Goal: Find specific page/section: Find specific page/section

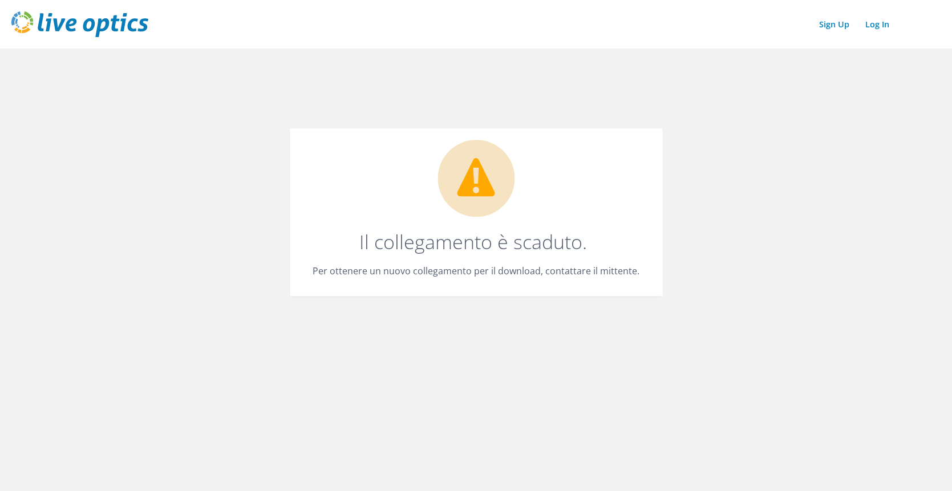
click at [568, 274] on p "Per ottenere un nuovo collegamento per il download, contattare il mittente." at bounding box center [476, 272] width 327 height 16
click at [875, 26] on link "Log In" at bounding box center [877, 24] width 35 height 17
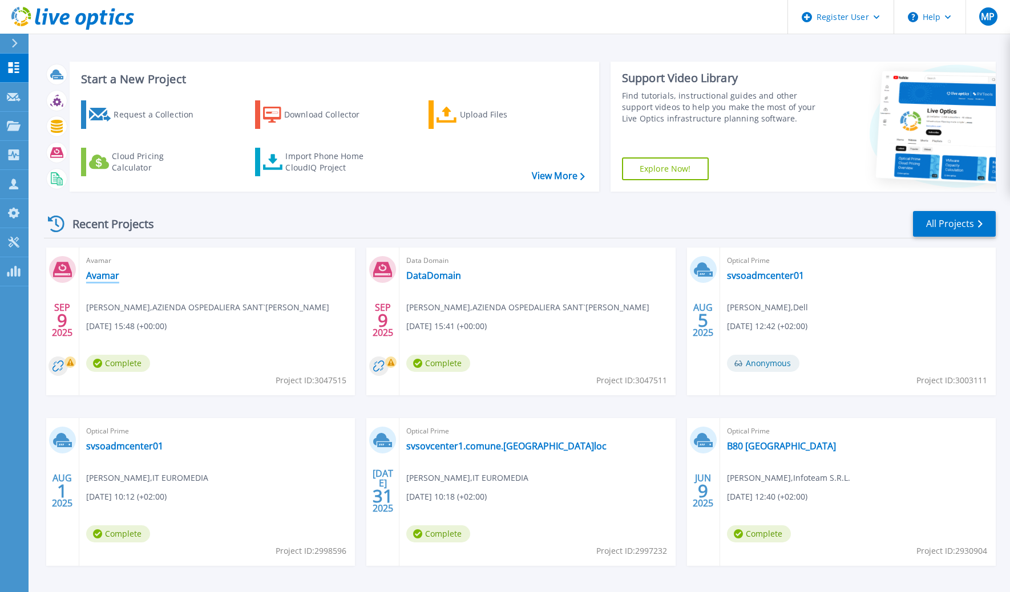
click at [98, 278] on link "Avamar" at bounding box center [102, 275] width 33 height 11
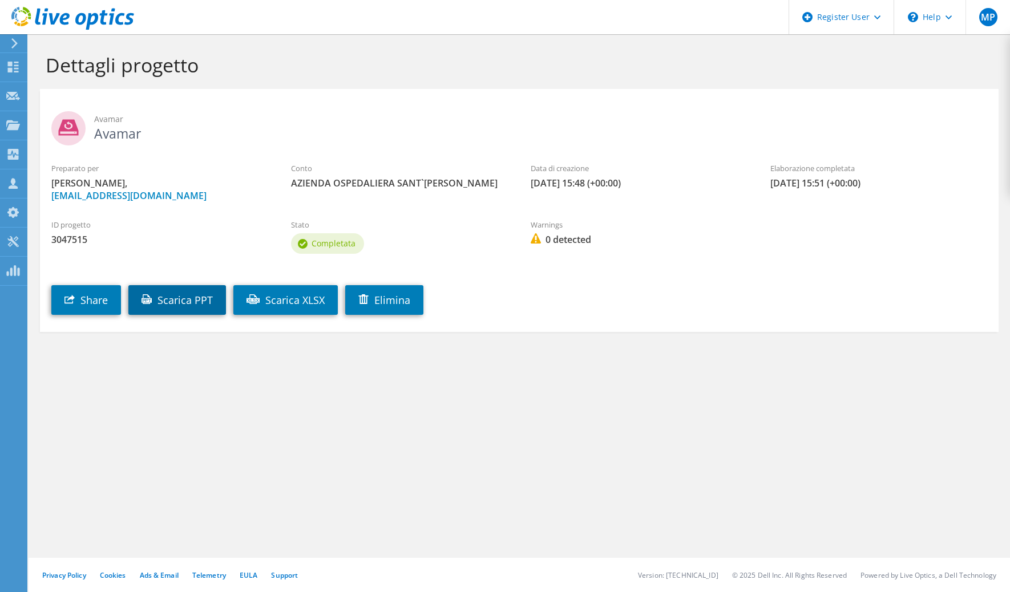
click at [197, 300] on link "Scarica PPT" at bounding box center [177, 300] width 98 height 30
click at [970, 409] on div "Dettagli progetto Avamar Avamar Preparato per Alessandro Maggi, a.maggi@we-com.…" at bounding box center [519, 313] width 981 height 558
click at [49, 68] on div "Dashboard" at bounding box center [54, 67] width 54 height 29
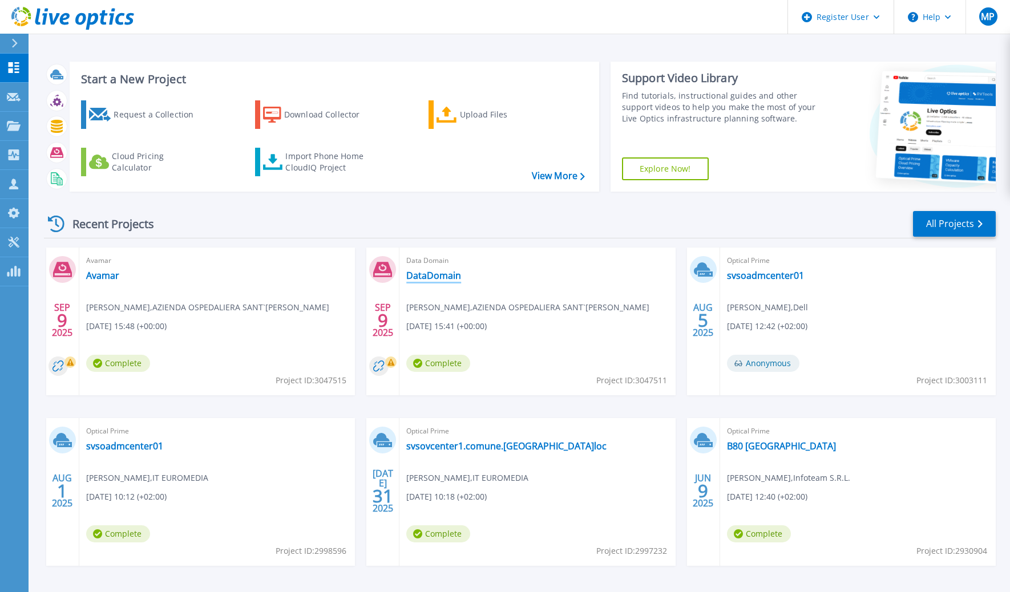
click at [434, 274] on link "DataDomain" at bounding box center [433, 275] width 55 height 11
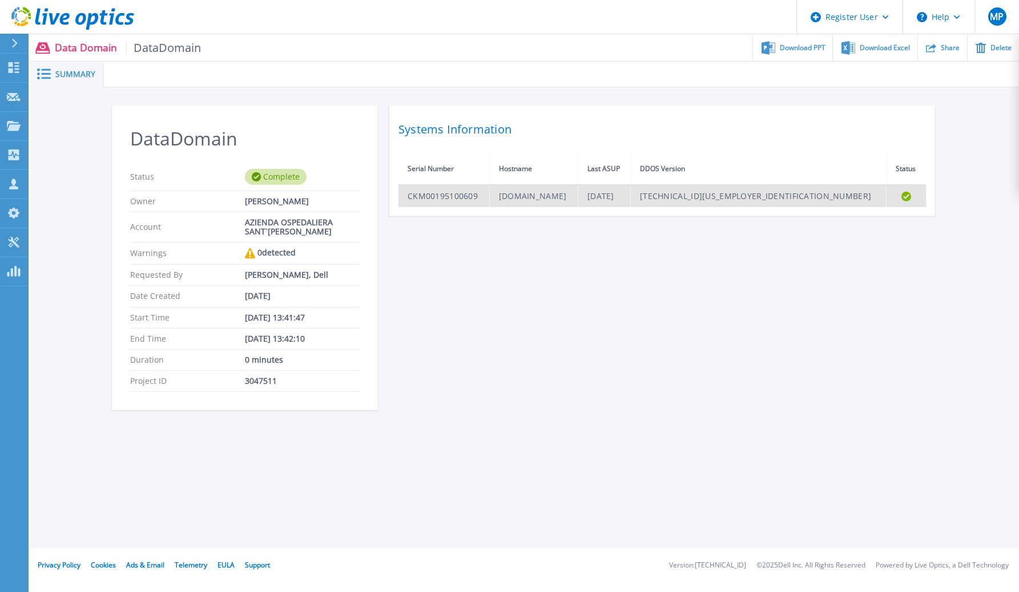
click at [515, 197] on td "denvb-b1-DD1.intraosa.net" at bounding box center [533, 196] width 88 height 22
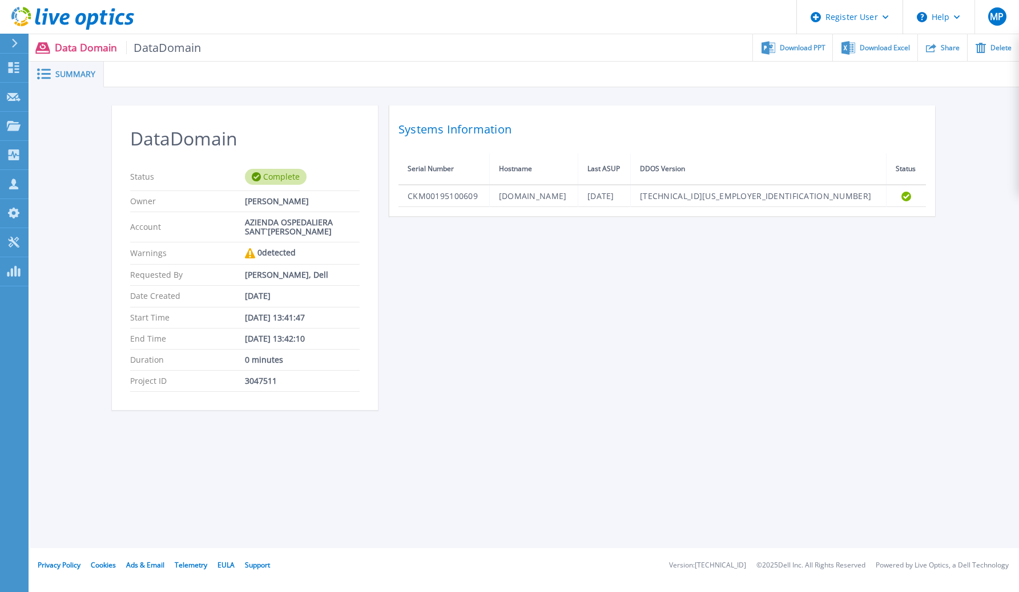
click at [156, 47] on span "DataDomain" at bounding box center [163, 47] width 75 height 13
click at [53, 71] on span at bounding box center [42, 73] width 25 height 11
click at [270, 382] on div "3047511" at bounding box center [302, 381] width 115 height 9
click at [802, 44] on span "Download PPT" at bounding box center [802, 47] width 46 height 7
click at [609, 421] on div "DataDomain Status Complete Owner Alessandro Maggi Account AZIENDA OSPEDALIERA S…" at bounding box center [524, 265] width 825 height 318
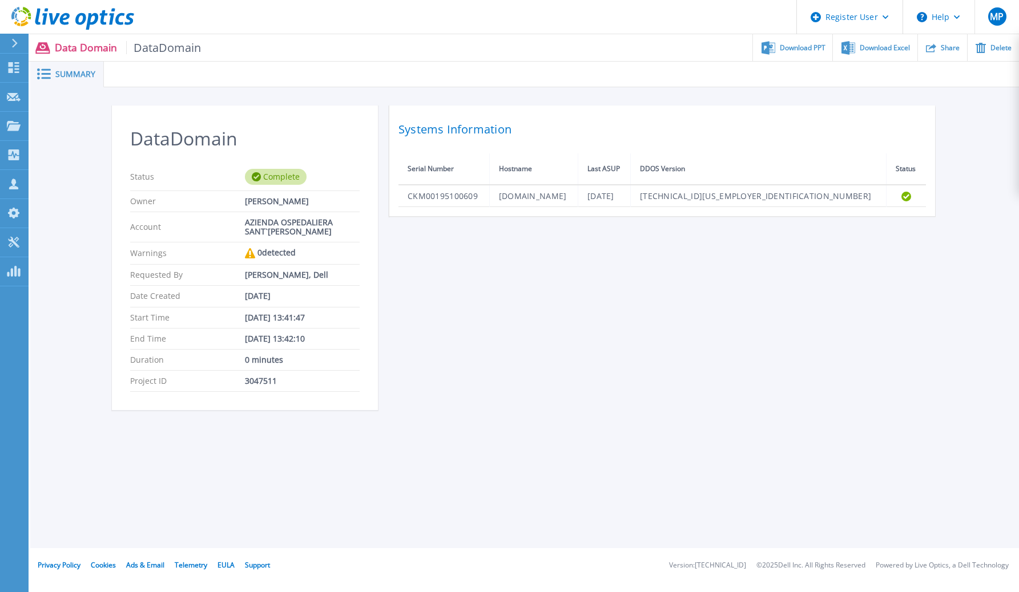
click at [149, 46] on span "DataDomain" at bounding box center [163, 47] width 75 height 13
click at [72, 53] on p "Data Domain DataDomain" at bounding box center [128, 47] width 147 height 13
click at [11, 41] on icon at bounding box center [14, 43] width 6 height 9
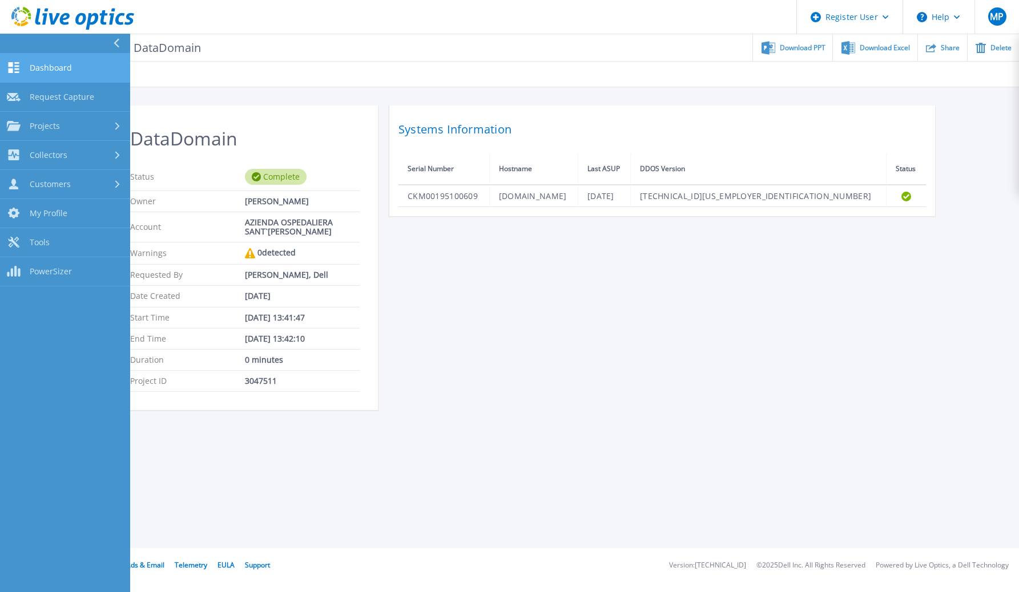
click at [37, 68] on span "Dashboard" at bounding box center [51, 68] width 42 height 10
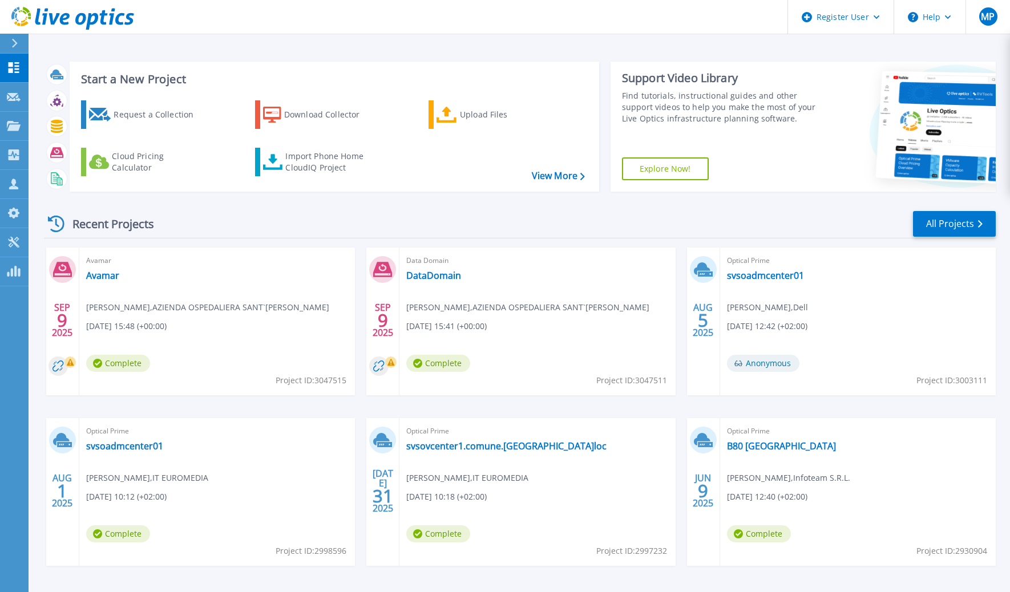
click at [383, 369] on icon at bounding box center [378, 366] width 11 height 11
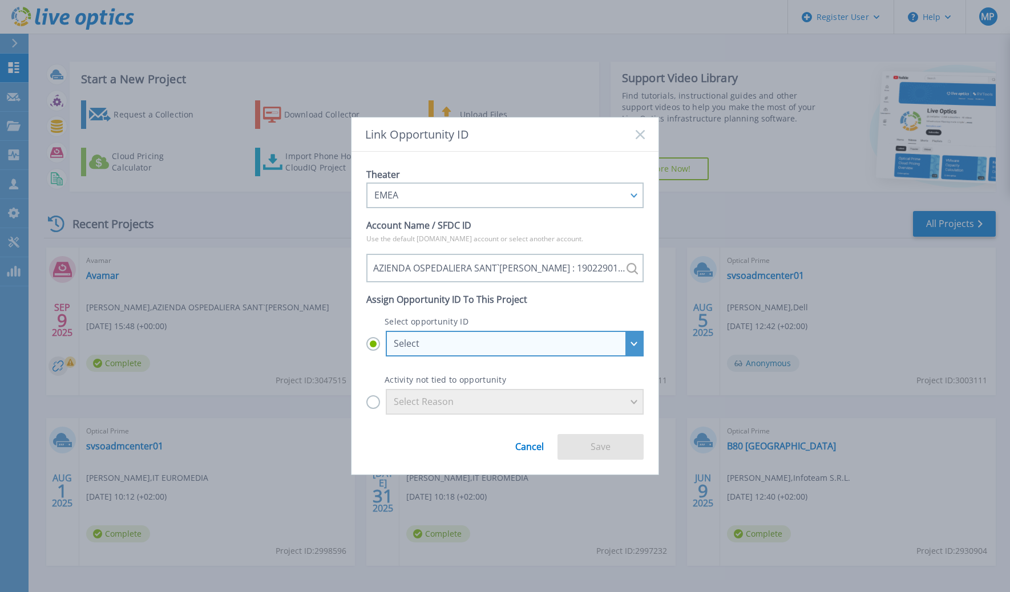
click at [452, 343] on div "Select" at bounding box center [508, 343] width 229 height 10
click at [0, 0] on input "Select Select ISG_APOS_1902290160-2026Q2-ISGTransition-Channel : 28348994 ISG_A…" at bounding box center [0, 0] width 0 height 0
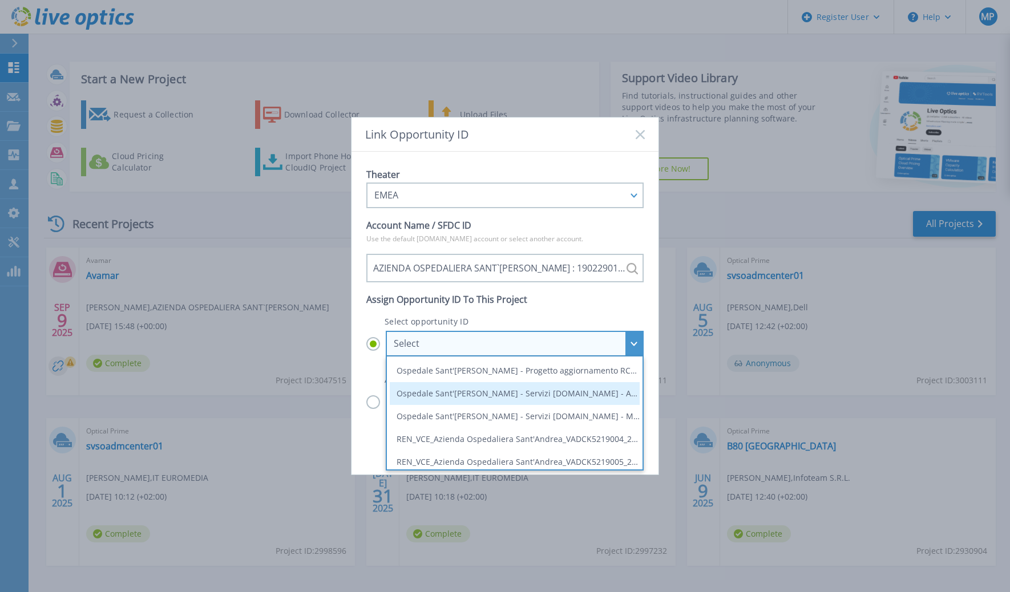
scroll to position [121, 0]
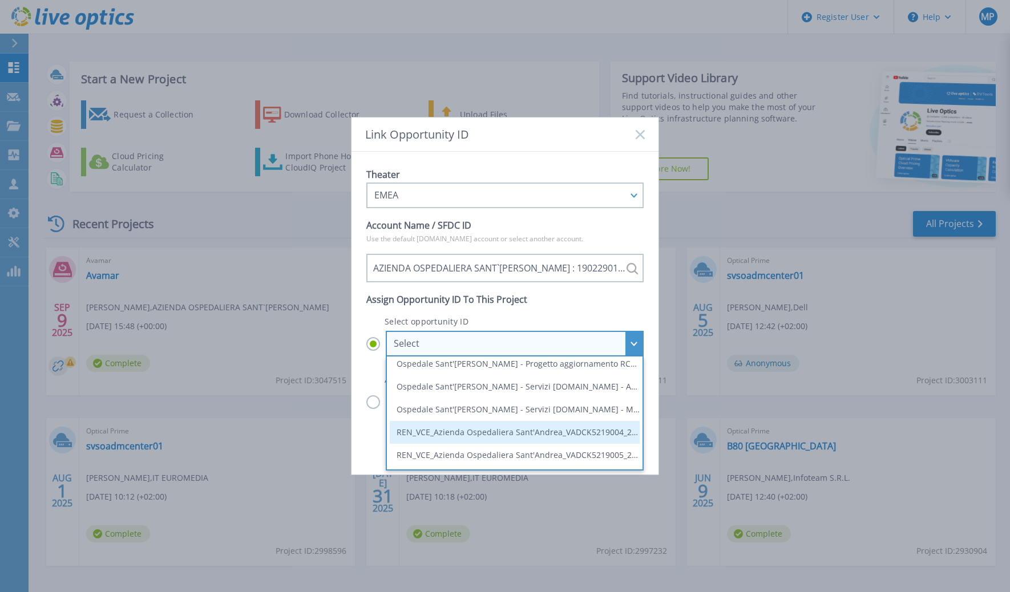
click at [484, 435] on li "REN_VCE_Azienda Ospedaliera Sant'Andrea_VADCK5219004_2025 Renewal : 29569948" at bounding box center [515, 432] width 250 height 23
click at [0, 0] on input "Select Select ISG_APOS_1902290160-2026Q2-ISGTransition-Channel : 28348994 ISG_A…" at bounding box center [0, 0] width 0 height 0
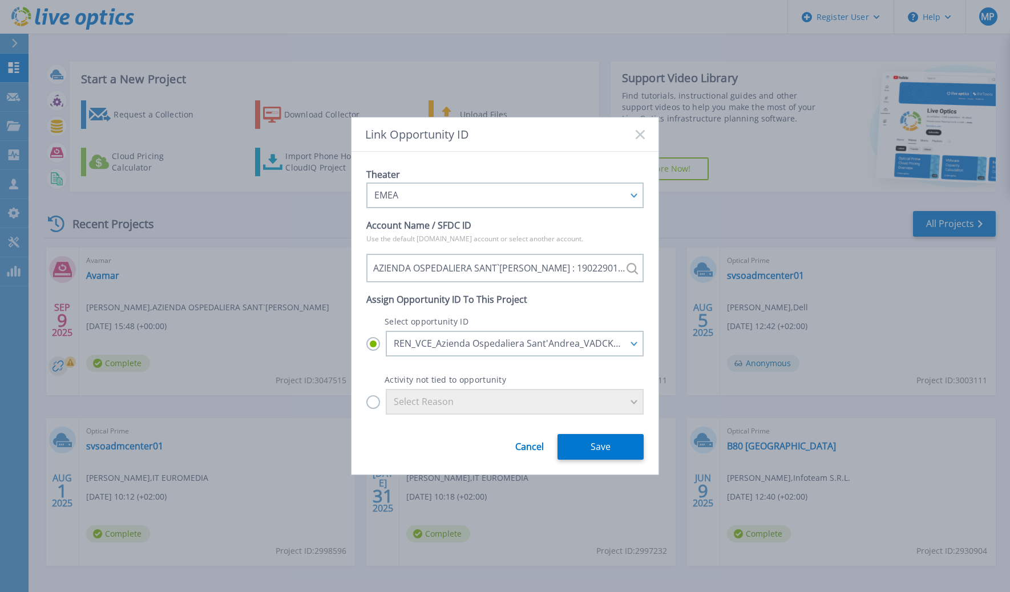
click at [532, 451] on link "Cancel" at bounding box center [529, 442] width 29 height 19
